Goal: Information Seeking & Learning: Learn about a topic

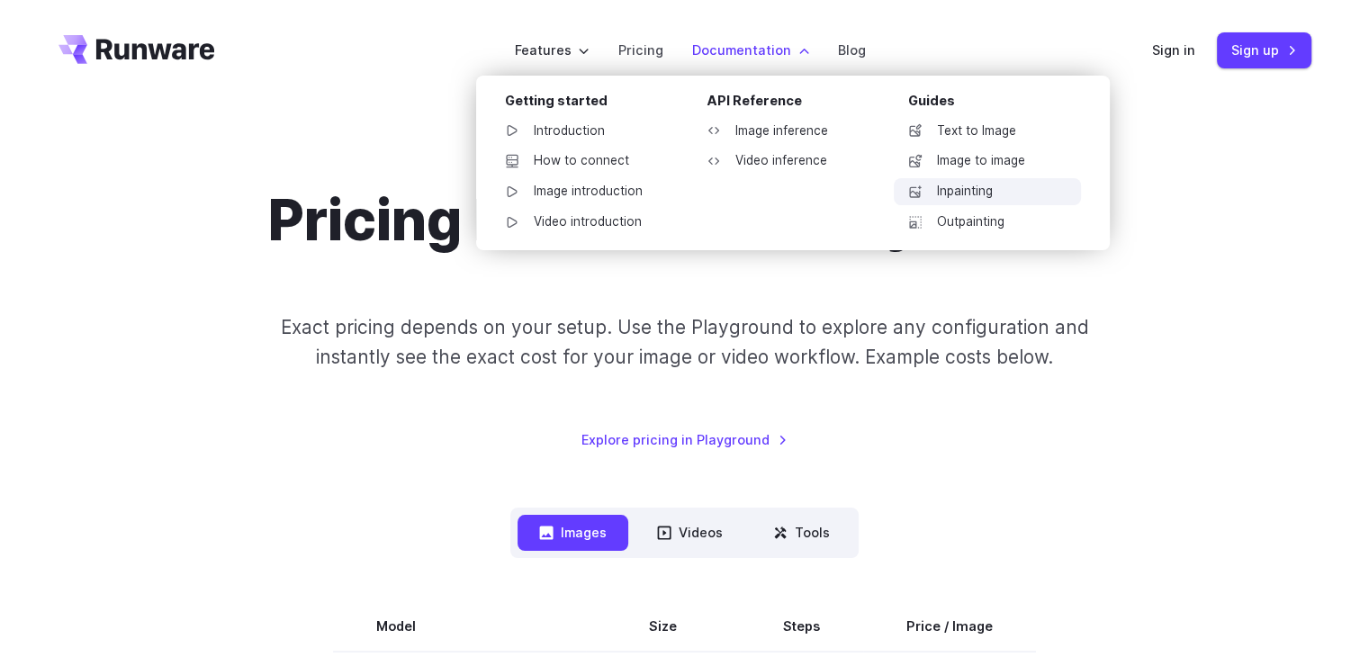
click at [982, 190] on link "Inpainting" at bounding box center [987, 191] width 187 height 27
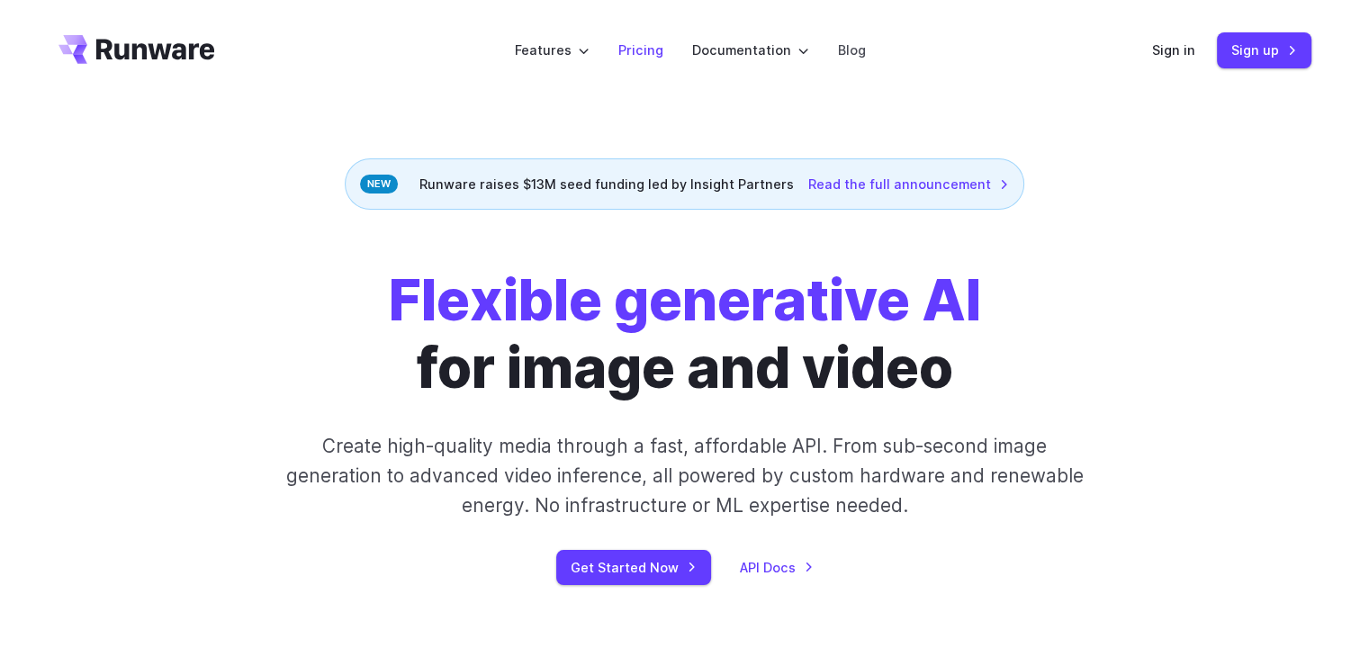
click at [638, 46] on link "Pricing" at bounding box center [640, 50] width 45 height 21
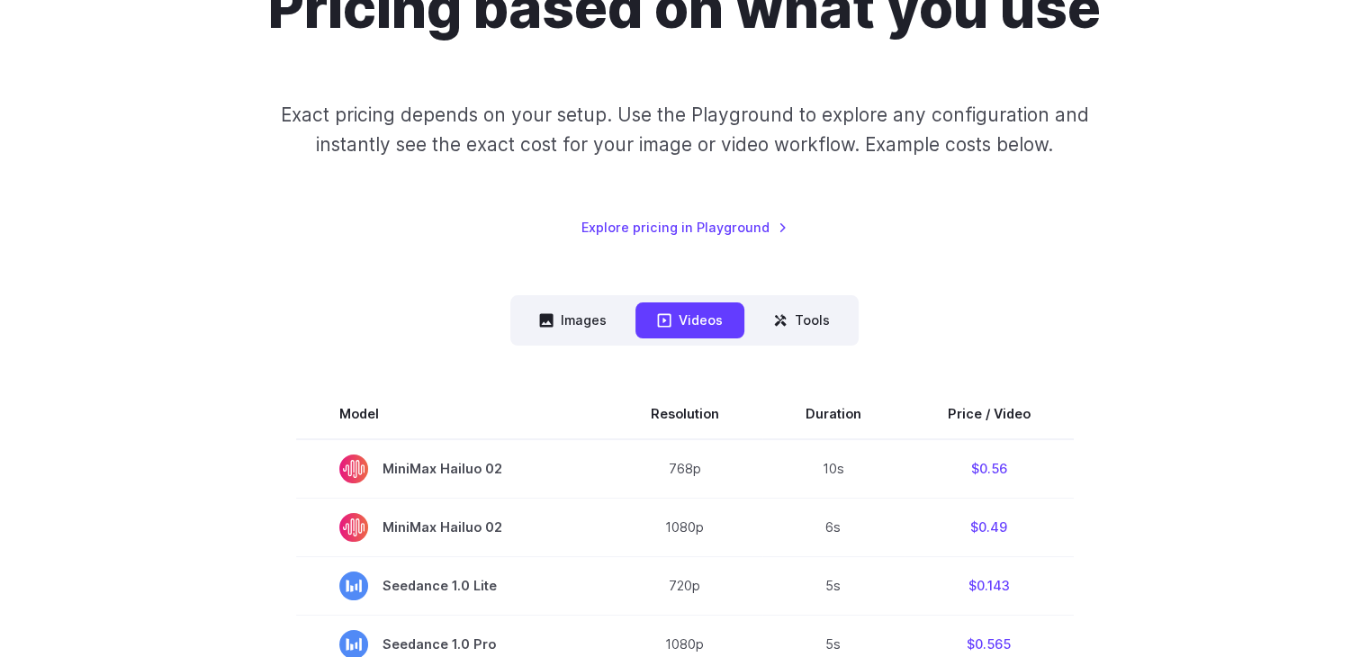
scroll to position [216, 0]
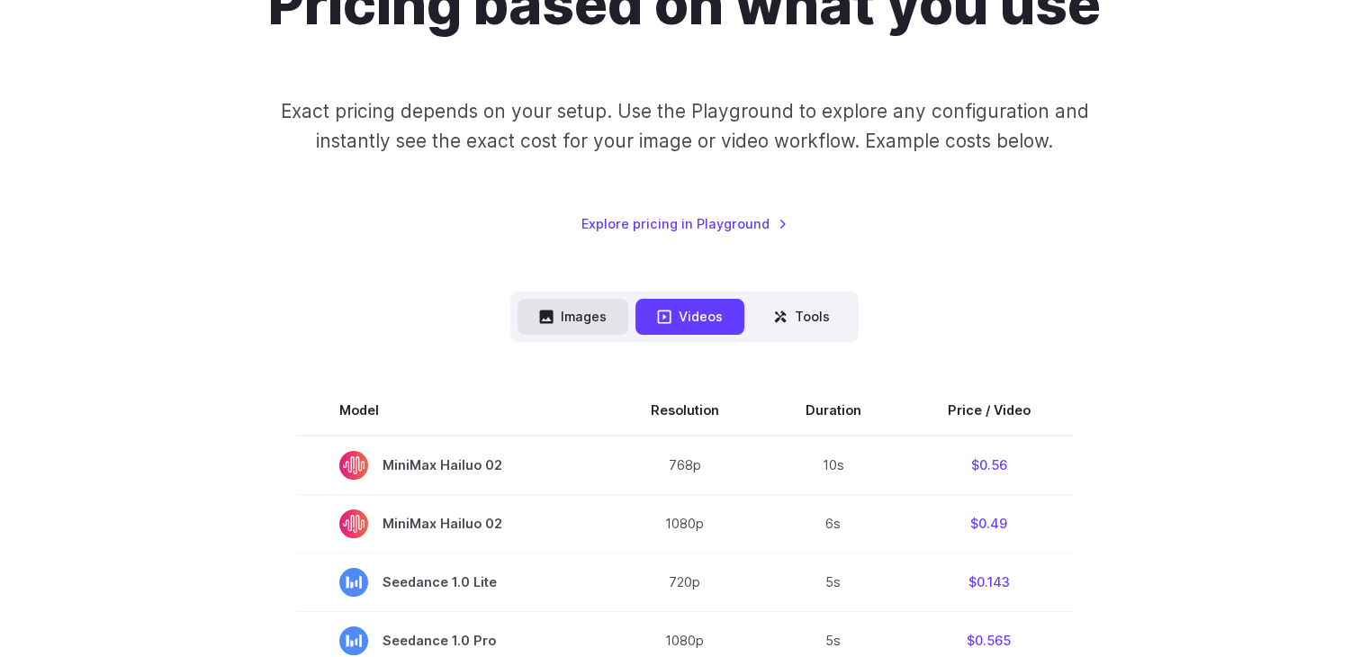
click at [579, 309] on button "Images" at bounding box center [572, 316] width 111 height 35
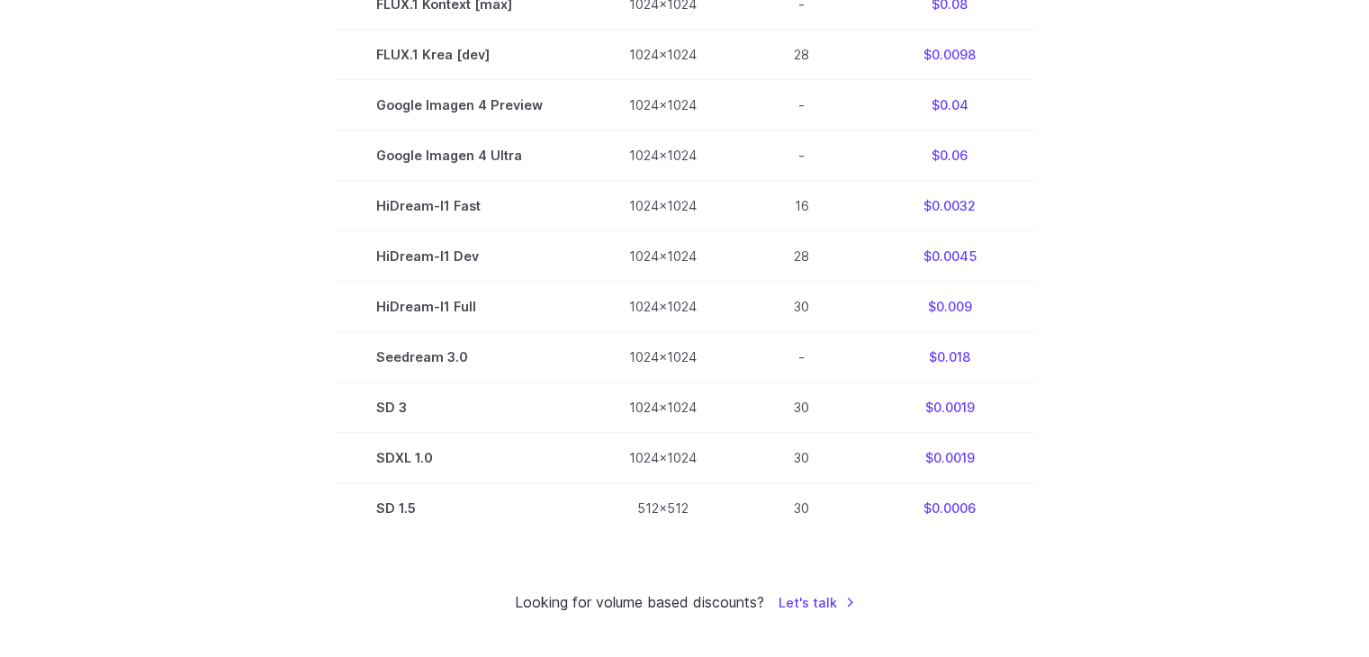
scroll to position [1140, 0]
